Goal: Complete application form

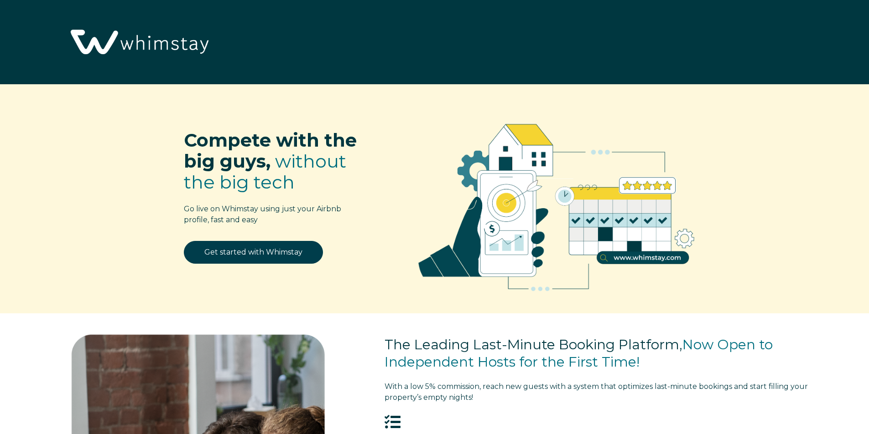
select select "US"
select select "Other"
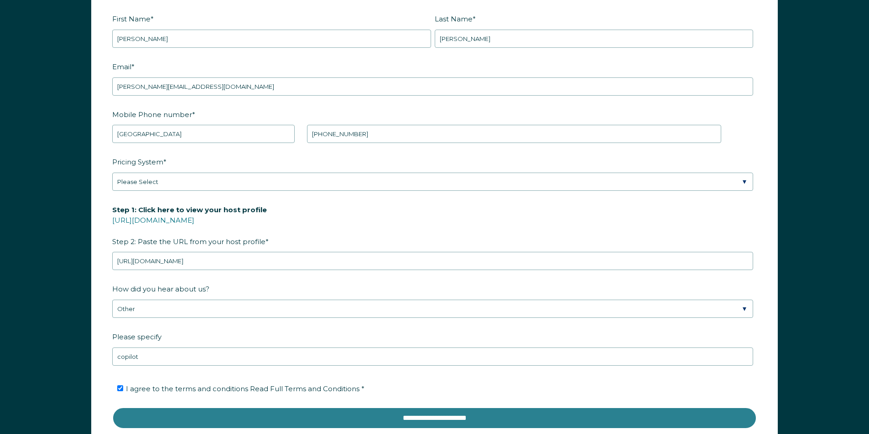
click at [344, 416] on input "**********" at bounding box center [434, 419] width 644 height 22
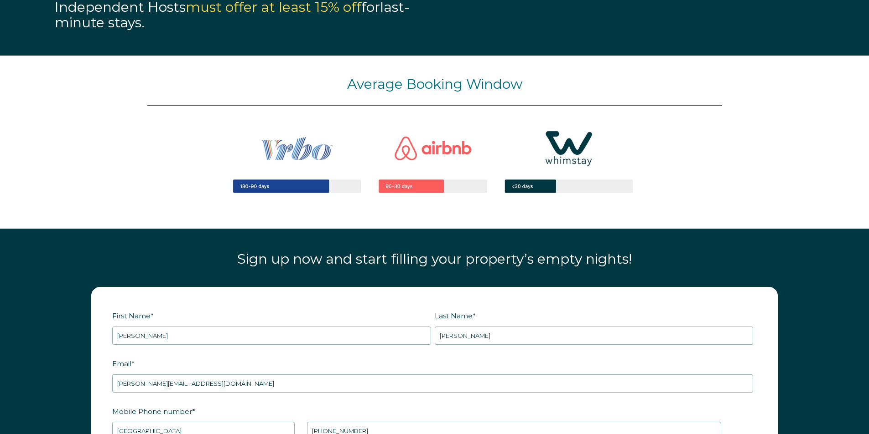
scroll to position [1028, 0]
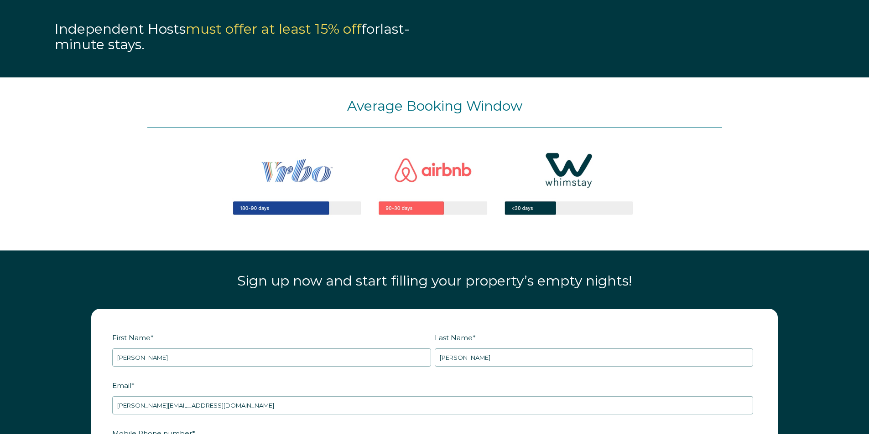
click at [519, 285] on span "Sign up now and start filling your property’s empty nights!" at bounding box center [434, 281] width 394 height 17
click at [269, 211] on img at bounding box center [434, 183] width 465 height 111
click at [482, 115] on p "Average Booking Window" at bounding box center [434, 106] width 574 height 21
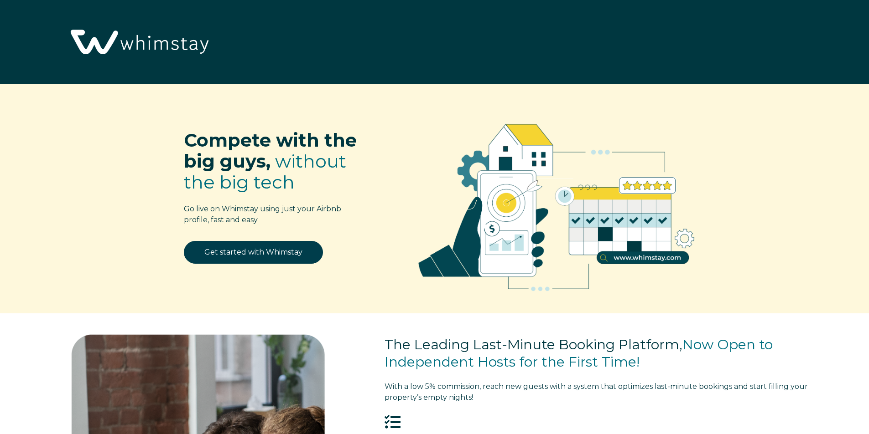
select select "US"
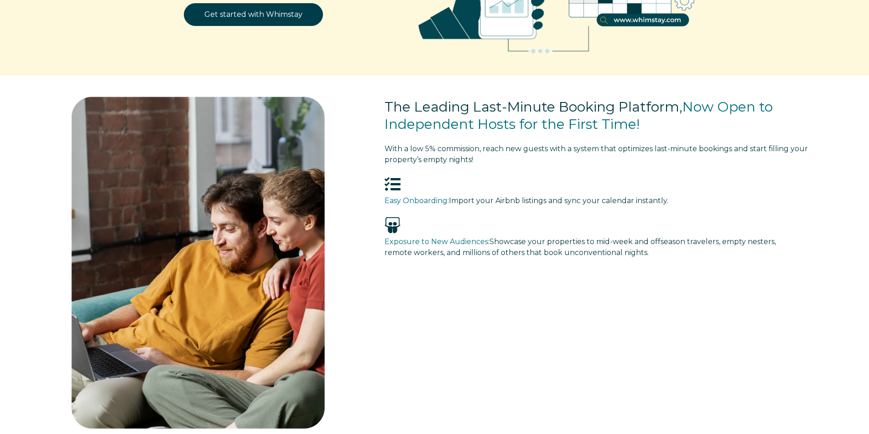
scroll to position [90, 0]
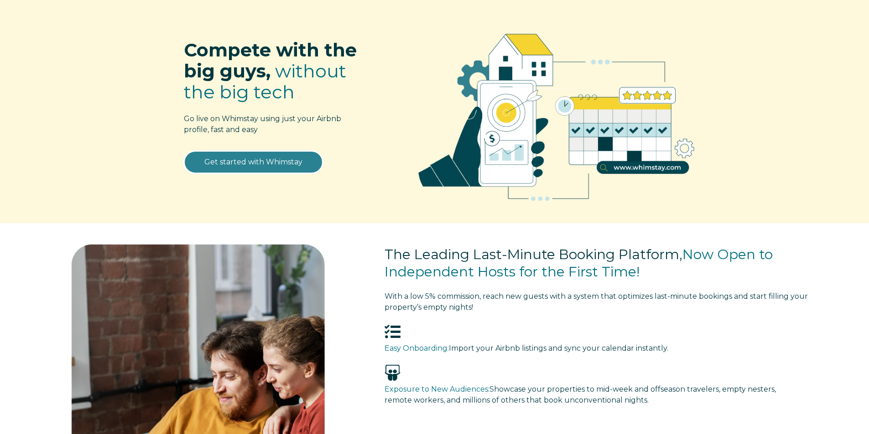
click at [225, 162] on link "Get started with Whimstay" at bounding box center [253, 162] width 139 height 23
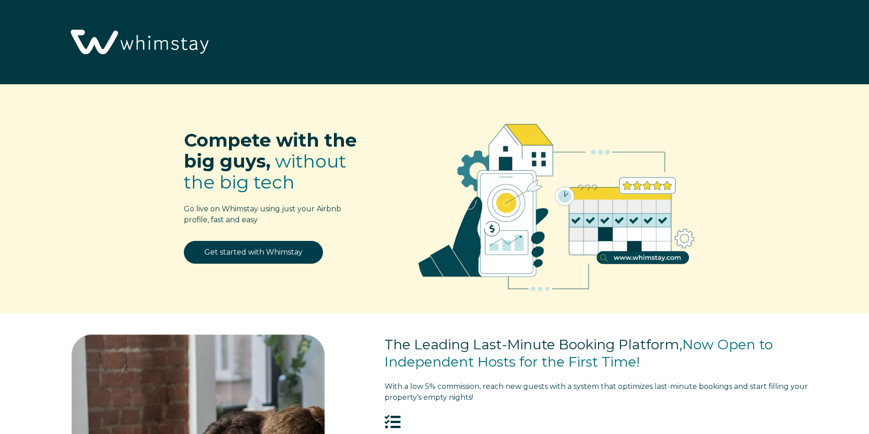
select select "US"
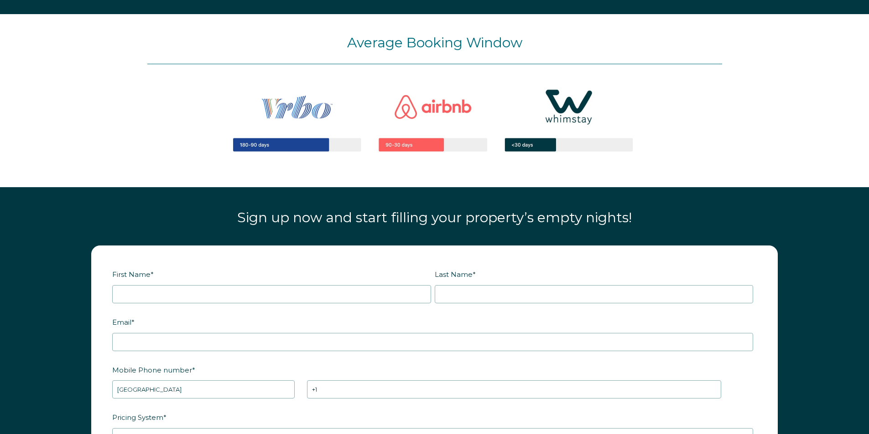
scroll to position [1261, 0]
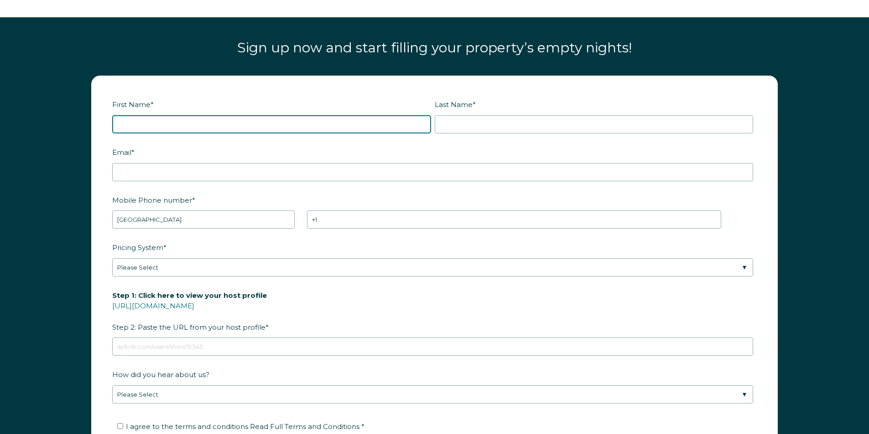
click at [187, 119] on input "First Name *" at bounding box center [271, 124] width 319 height 18
type input "[PERSON_NAME]"
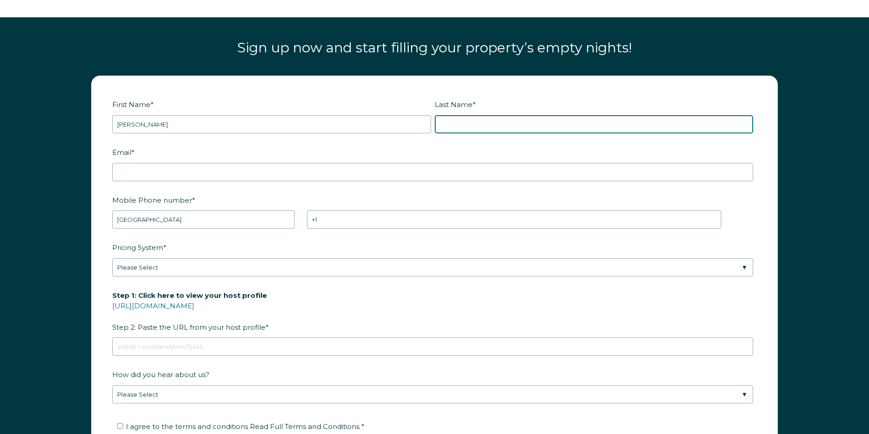
type input "[PERSON_NAME]"
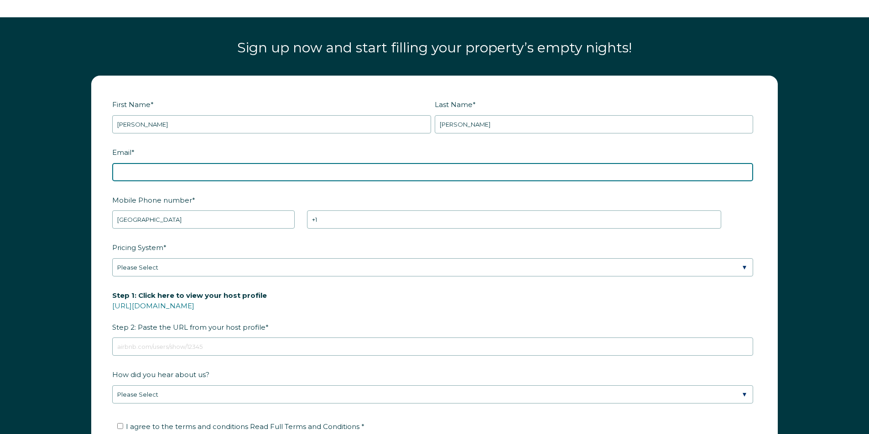
type input "[PERSON_NAME][EMAIL_ADDRESS][DOMAIN_NAME]"
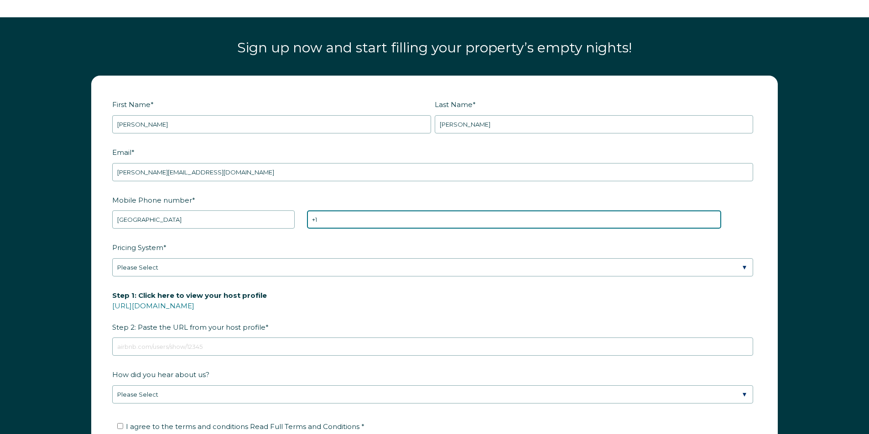
click at [376, 221] on input "+1" at bounding box center [514, 220] width 414 height 18
type input "[PHONE_NUMBER]"
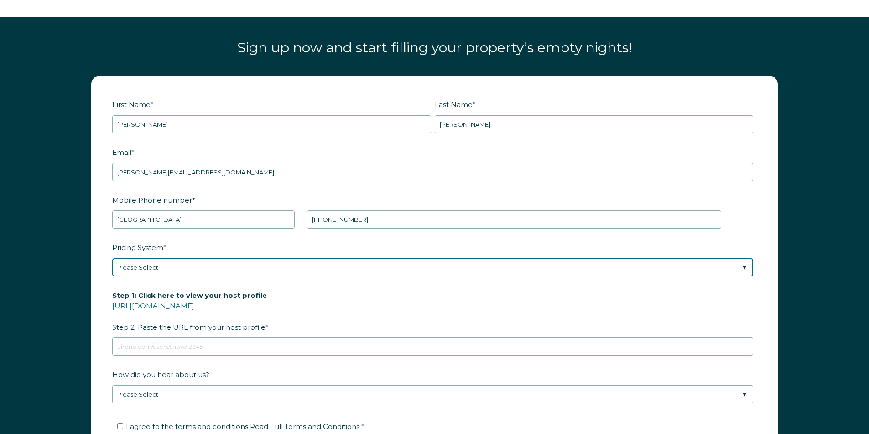
click at [185, 276] on select "Please Select Manual Airbnb Smart Pricing PriceLabs Wheelhouse Beyond Pricing 3…" at bounding box center [432, 268] width 641 height 18
select select "Airbnb Smart Pricing"
click at [112, 259] on select "Please Select Manual Airbnb Smart Pricing PriceLabs Wheelhouse Beyond Pricing 3…" at bounding box center [432, 268] width 641 height 18
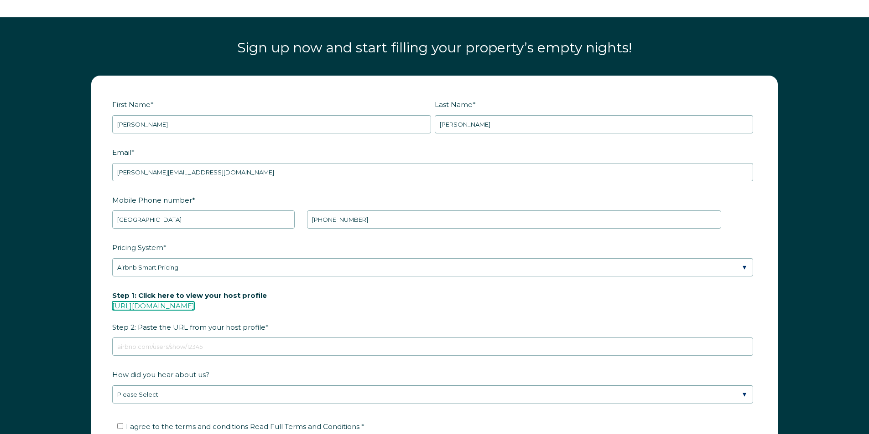
click at [194, 307] on link "[URL][DOMAIN_NAME]" at bounding box center [153, 306] width 82 height 9
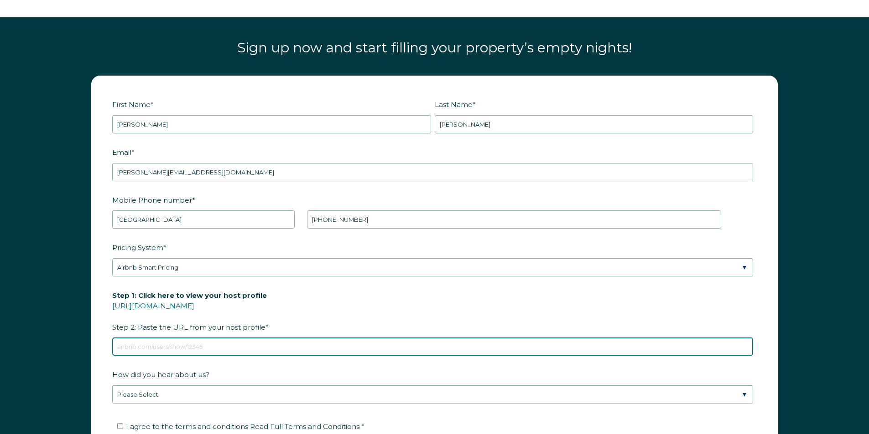
click at [167, 346] on input "Step 1: Click here to view your host profile [URL][DOMAIN_NAME] Step 2: Paste t…" at bounding box center [432, 347] width 641 height 18
paste input "[URL][DOMAIN_NAME]"
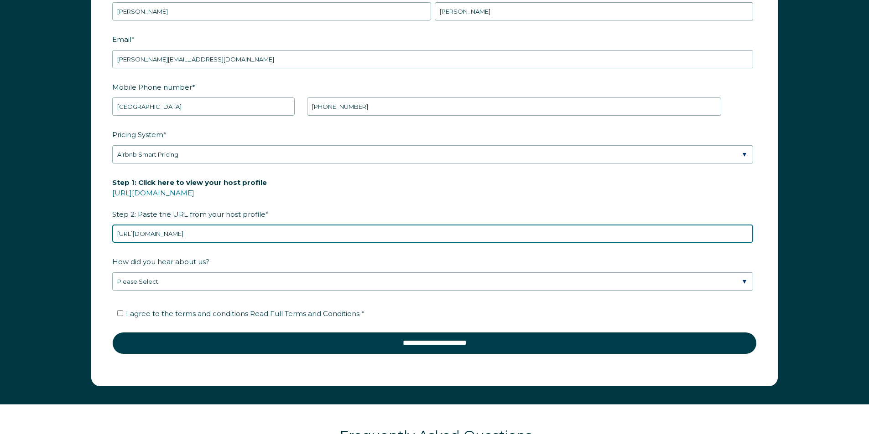
scroll to position [1398, 0]
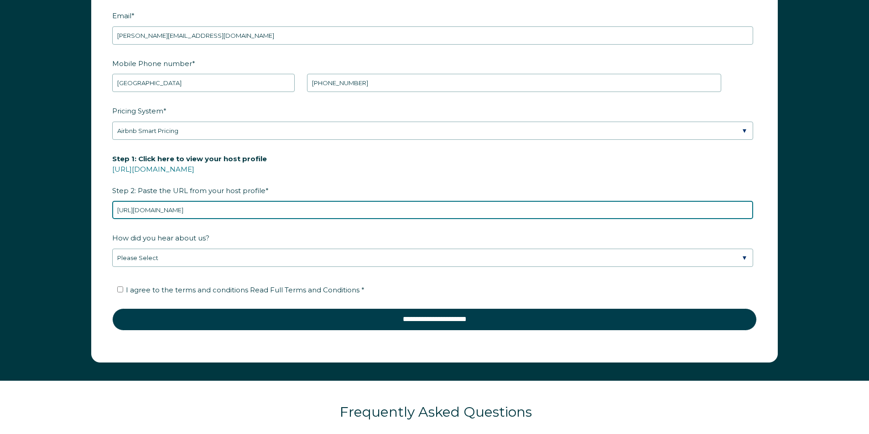
type input "[URL][DOMAIN_NAME]"
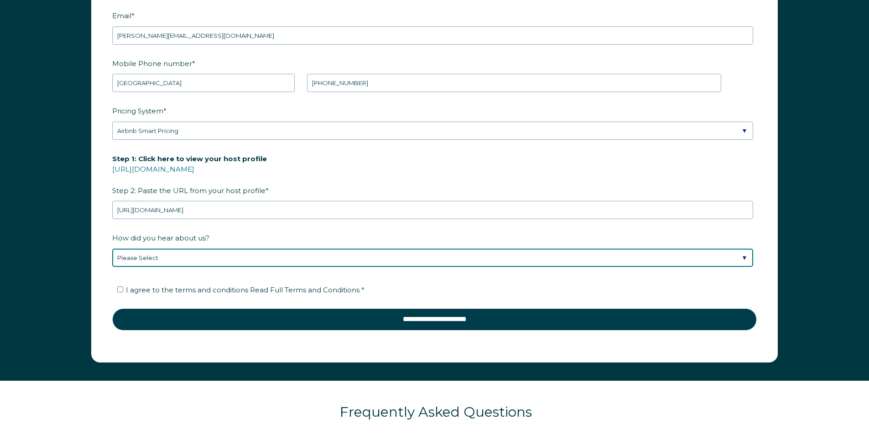
click at [222, 262] on select "Please Select Discovered Whimstay at an event or conference Found Whimstay thro…" at bounding box center [432, 258] width 641 height 18
select select "Social Media"
click at [112, 249] on select "Please Select Discovered Whimstay at an event or conference Found Whimstay thro…" at bounding box center [432, 258] width 641 height 18
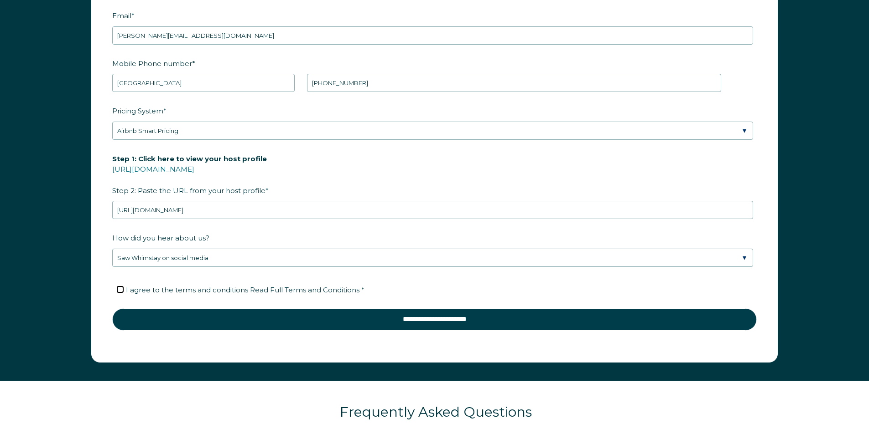
click at [119, 291] on input "I agree to the terms and conditions Read Full Terms and Conditions *" at bounding box center [120, 290] width 6 height 6
checkbox input "true"
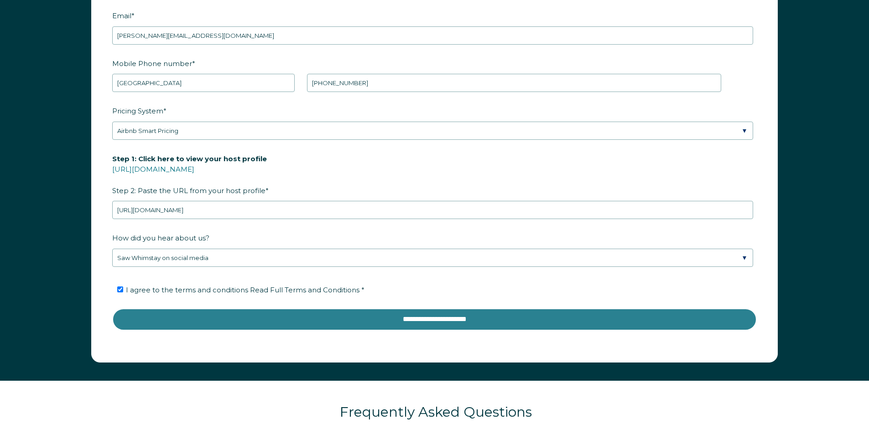
click at [455, 317] on input "**********" at bounding box center [434, 320] width 644 height 22
